Goal: Transaction & Acquisition: Purchase product/service

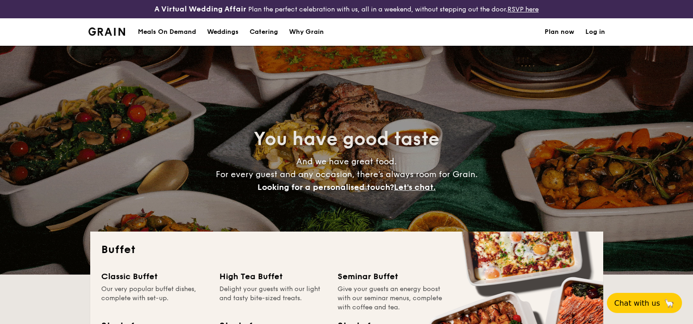
select select
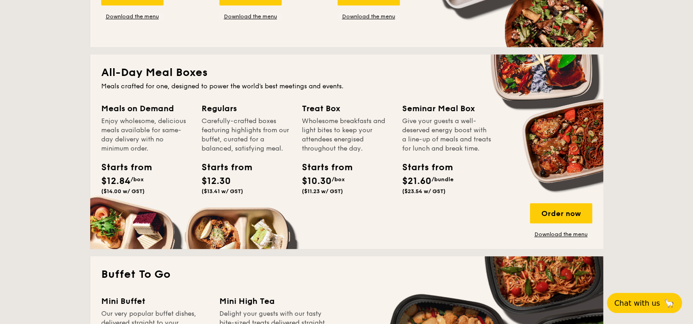
scroll to position [275, 0]
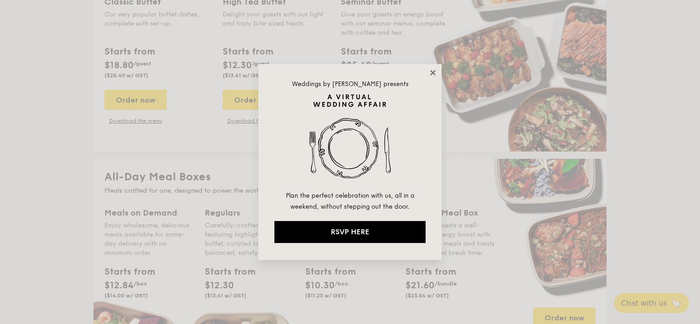
click at [434, 72] on icon at bounding box center [433, 73] width 8 height 8
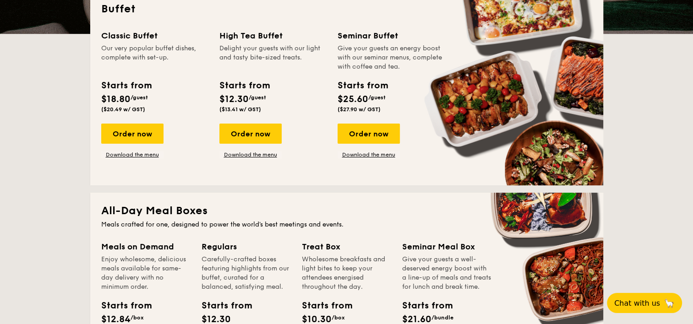
scroll to position [183, 0]
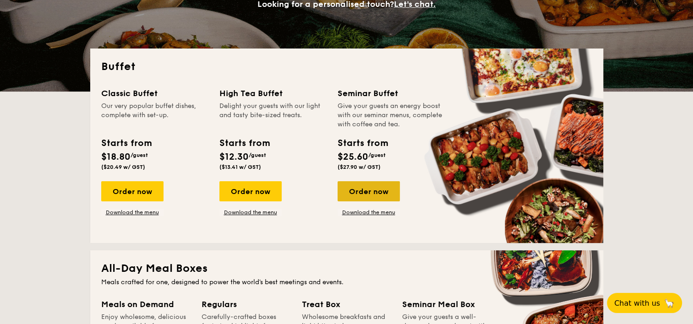
click at [367, 196] on div "Order now" at bounding box center [369, 191] width 62 height 20
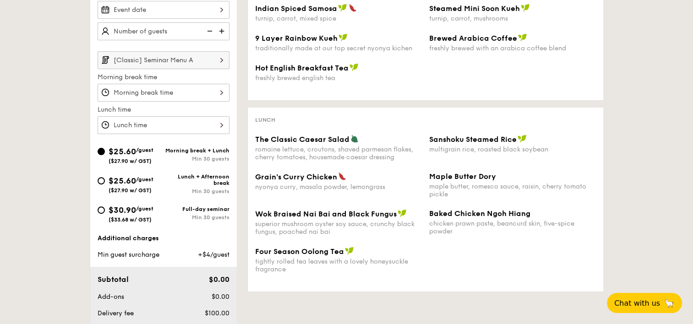
scroll to position [229, 0]
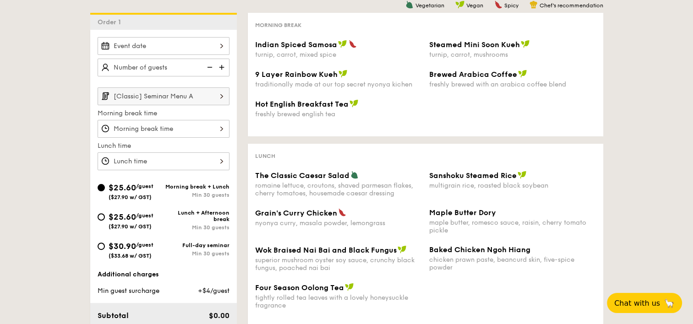
select select
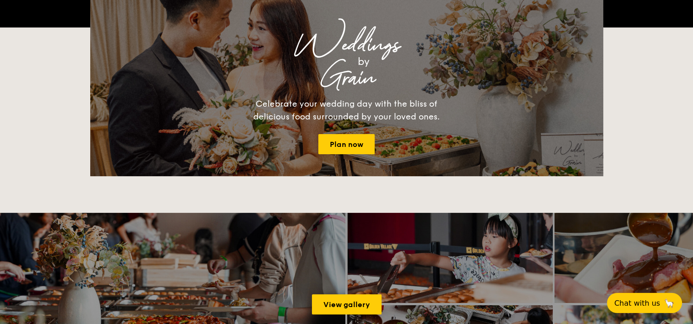
scroll to position [202, 0]
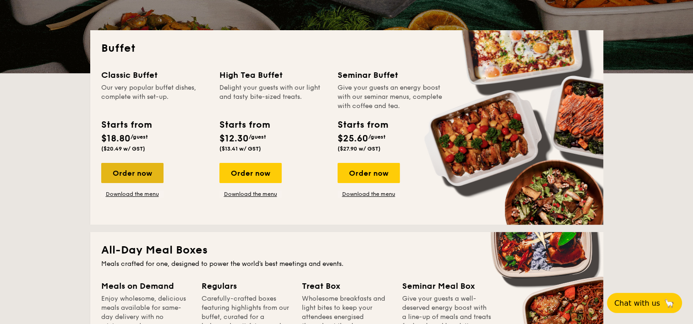
click at [155, 181] on div "Order now" at bounding box center [132, 173] width 62 height 20
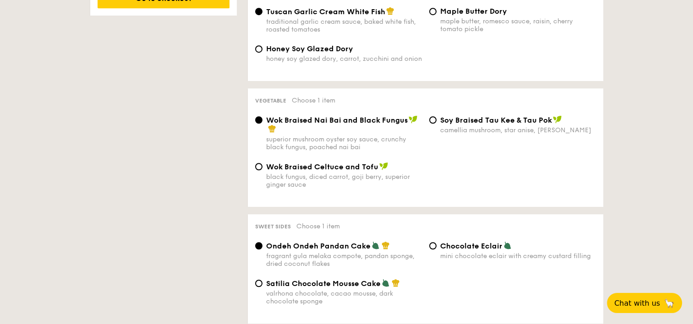
scroll to position [641, 0]
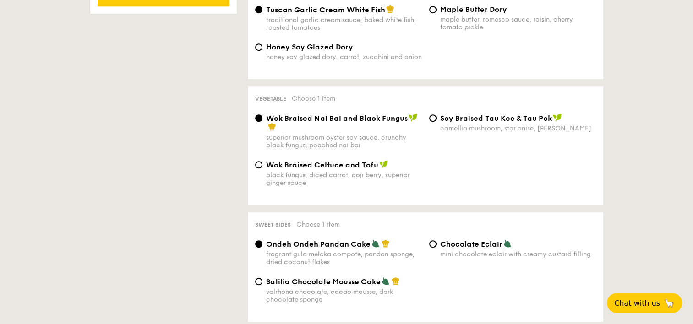
select select
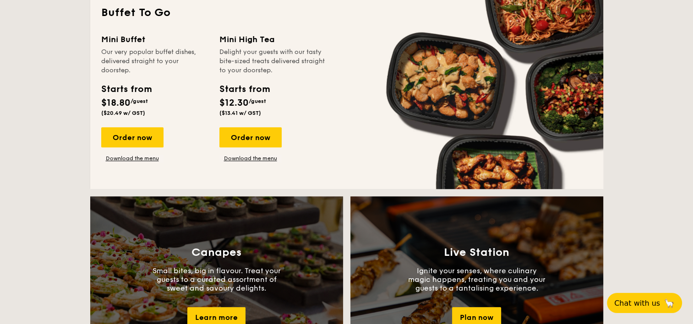
scroll to position [220, 0]
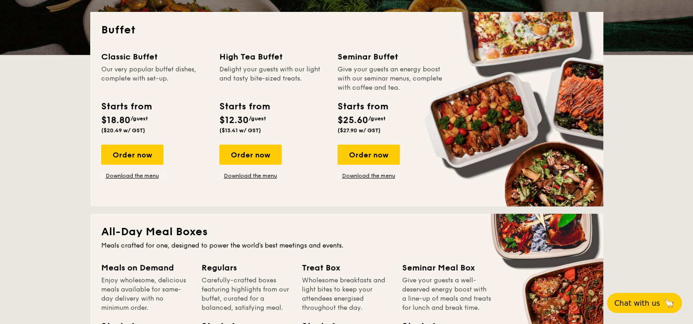
click at [337, 188] on div "Classic Buffet Our very popular buffet dishes, complete with set-up. Starts fro…" at bounding box center [346, 122] width 491 height 145
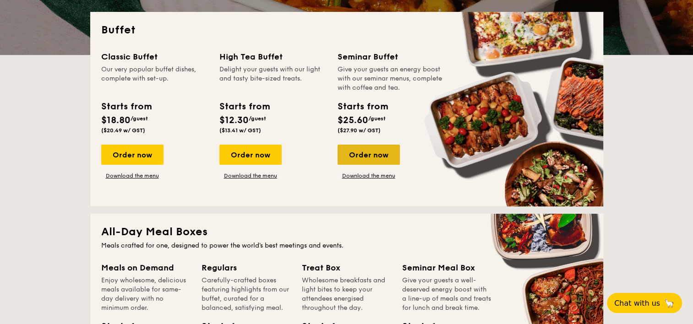
click at [357, 152] on div "Order now" at bounding box center [369, 155] width 62 height 20
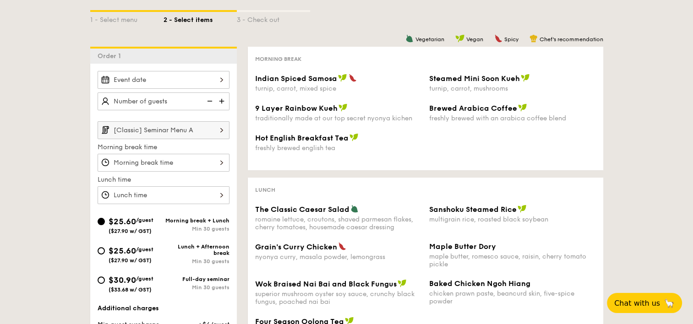
scroll to position [275, 0]
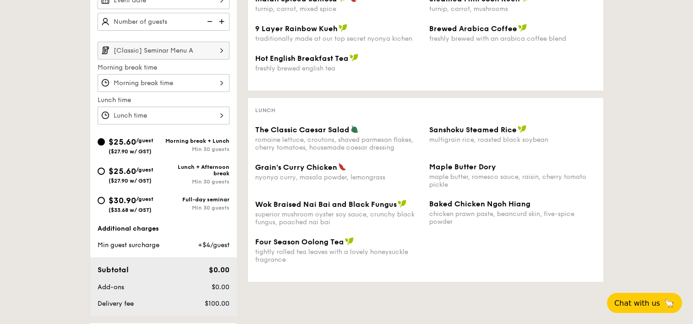
select select
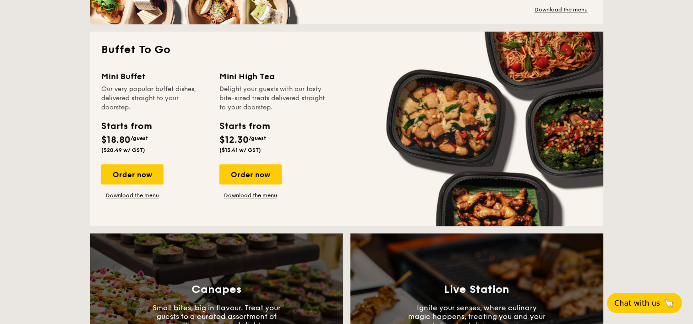
scroll to position [605, 0]
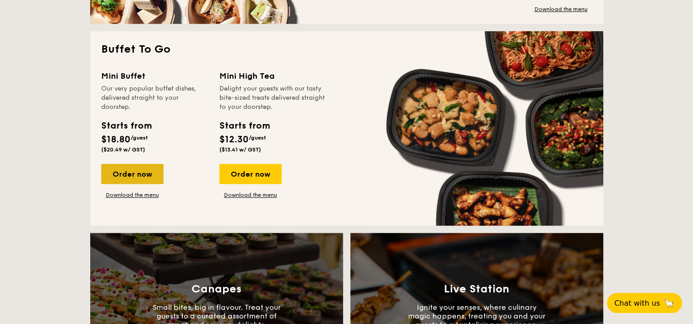
click at [141, 174] on div "Order now" at bounding box center [132, 174] width 62 height 20
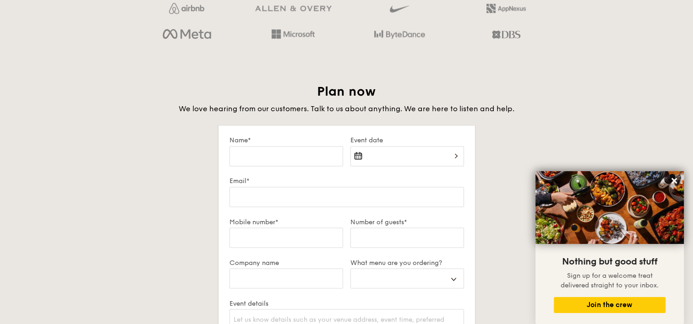
scroll to position [1560, 0]
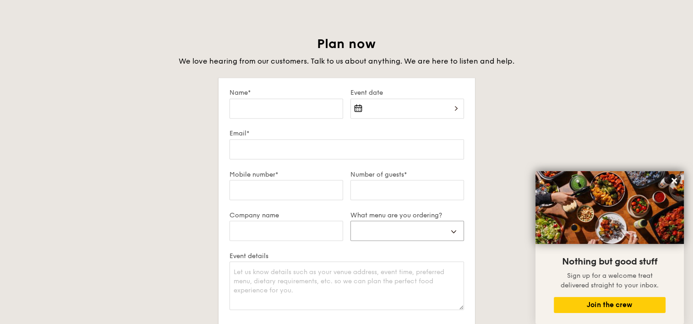
click at [416, 221] on select "Buffet Mini Buffet High Tea Canapés Meal Boxes Wedding" at bounding box center [408, 231] width 114 height 20
select select "buffet"
click at [351, 221] on select "Buffet Mini Buffet High Tea Canapés Meal Boxes Wedding" at bounding box center [408, 231] width 114 height 20
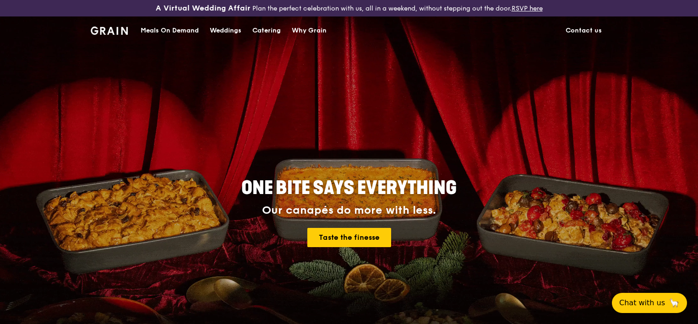
click at [265, 29] on div "Catering" at bounding box center [266, 30] width 28 height 27
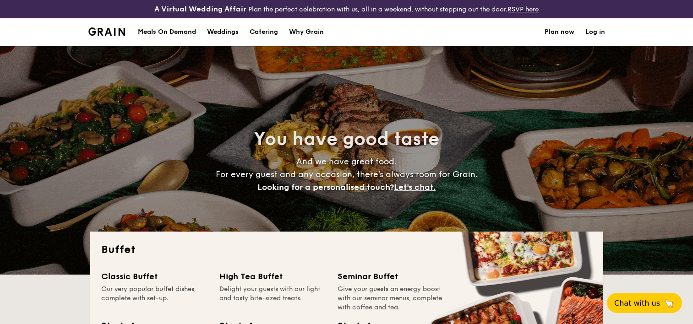
select select
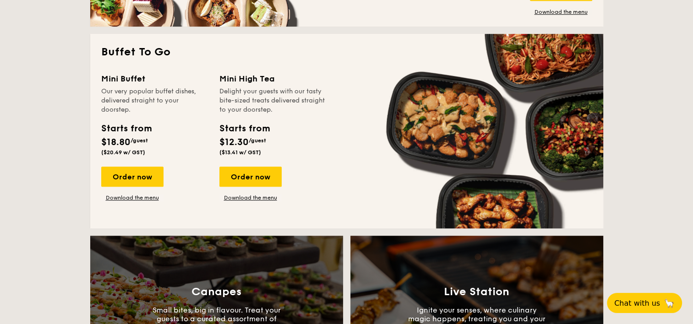
scroll to position [601, 0]
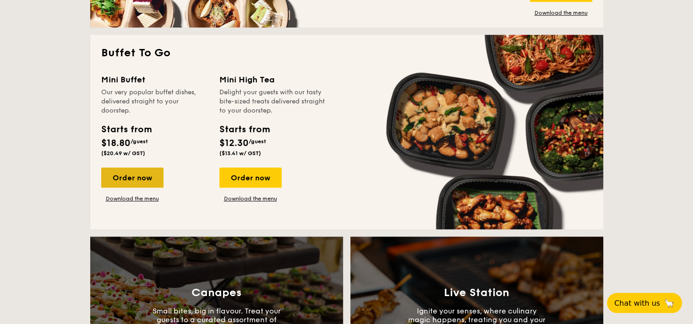
click at [136, 176] on div "Order now" at bounding box center [132, 178] width 62 height 20
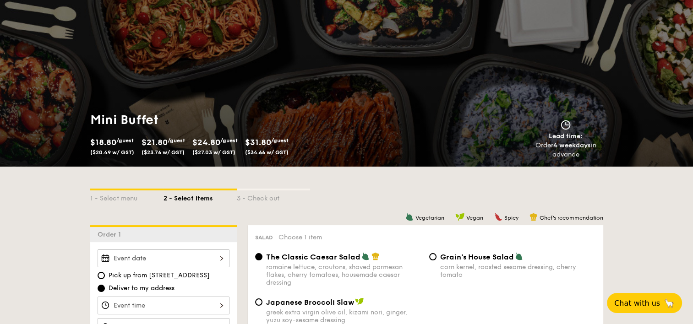
scroll to position [46, 0]
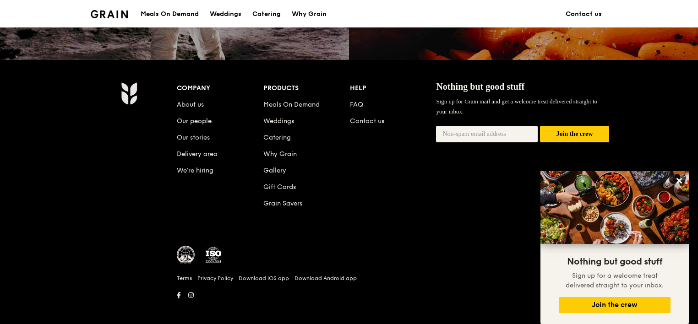
scroll to position [915, 0]
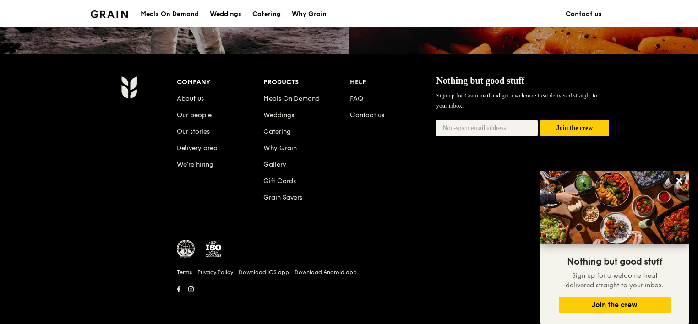
click at [277, 13] on div "Catering" at bounding box center [266, 13] width 28 height 27
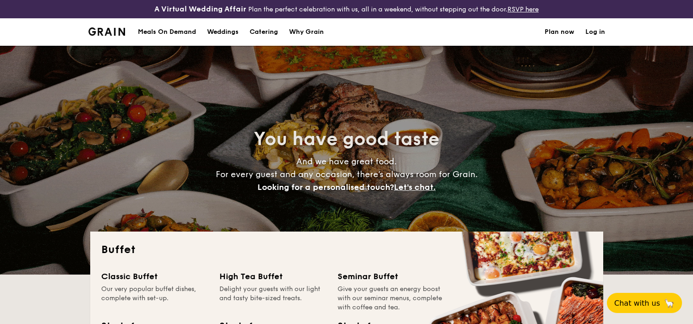
select select
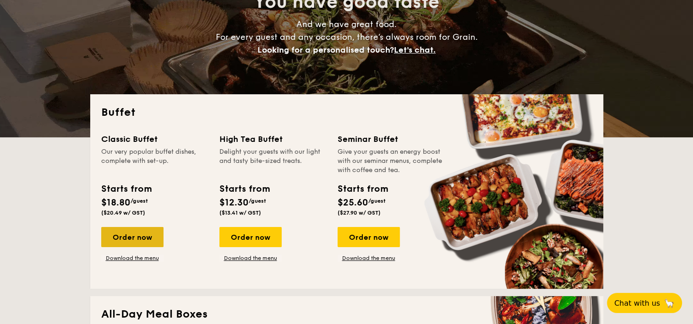
click at [141, 242] on div "Order now" at bounding box center [132, 237] width 62 height 20
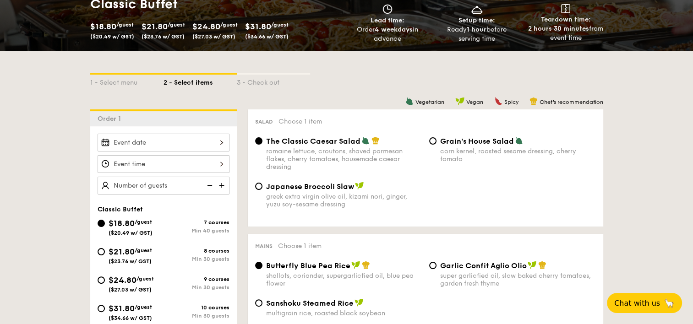
scroll to position [183, 0]
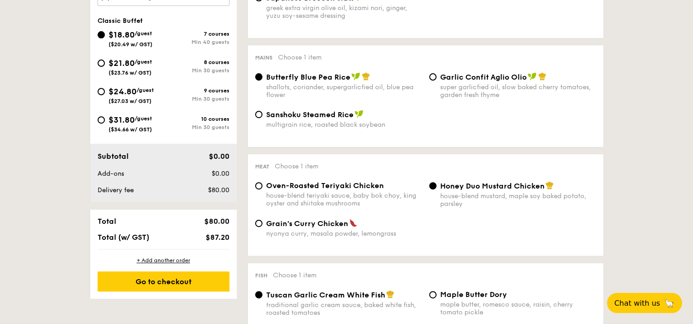
scroll to position [340, 0]
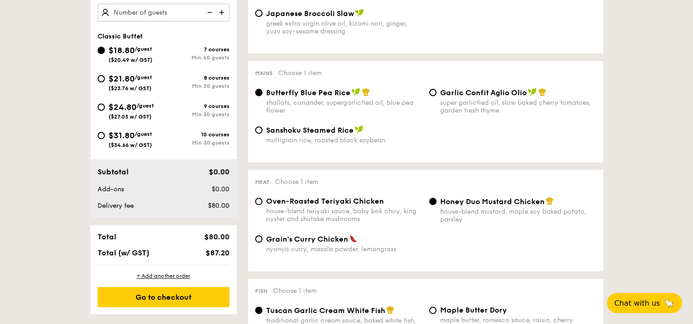
click at [157, 86] on div "$21.80 /guest ($23.76 w/ GST)" at bounding box center [131, 81] width 66 height 19
click at [105, 82] on input "$21.80 /guest ($23.76 w/ GST) 8 courses Min 30 guests" at bounding box center [101, 78] width 7 height 7
radio input "true"
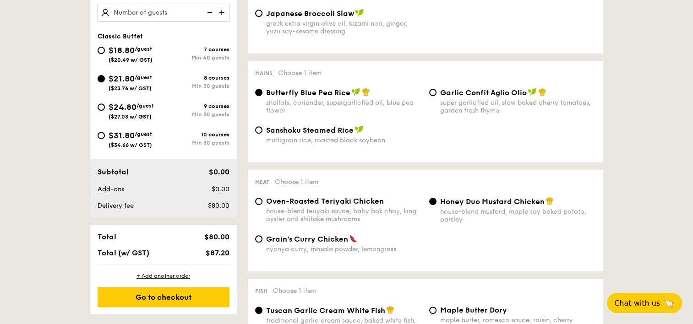
radio input "true"
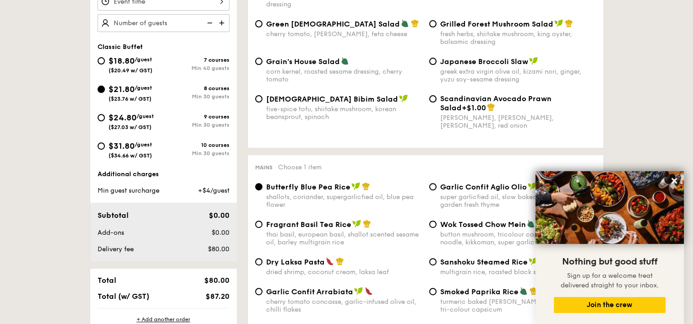
scroll to position [288, 0]
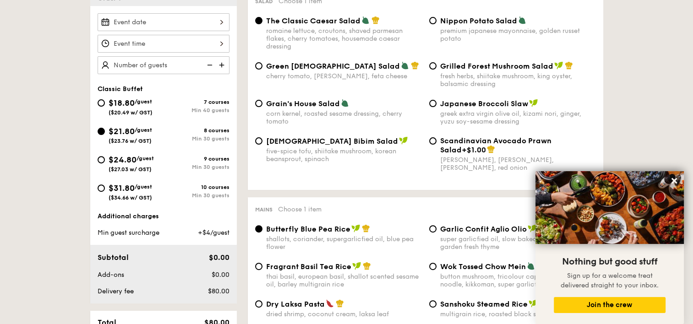
click at [117, 110] on span "($20.49 w/ GST)" at bounding box center [131, 113] width 44 height 6
click at [105, 107] on input "$18.80 /guest ($20.49 w/ GST) 7 courses Min 40 guests" at bounding box center [101, 102] width 7 height 7
radio input "true"
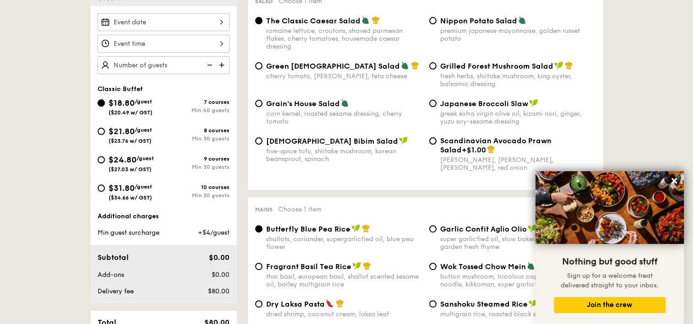
radio input "true"
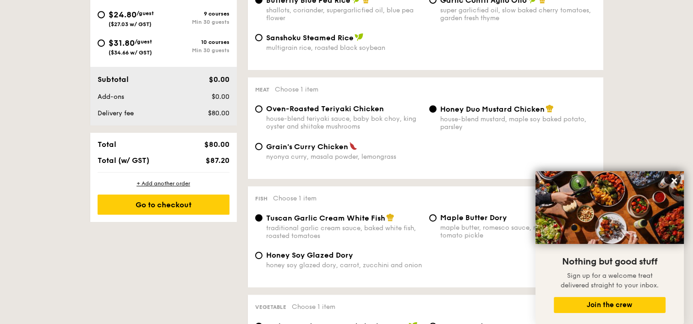
scroll to position [334, 0]
